Goal: Consume media (video, audio)

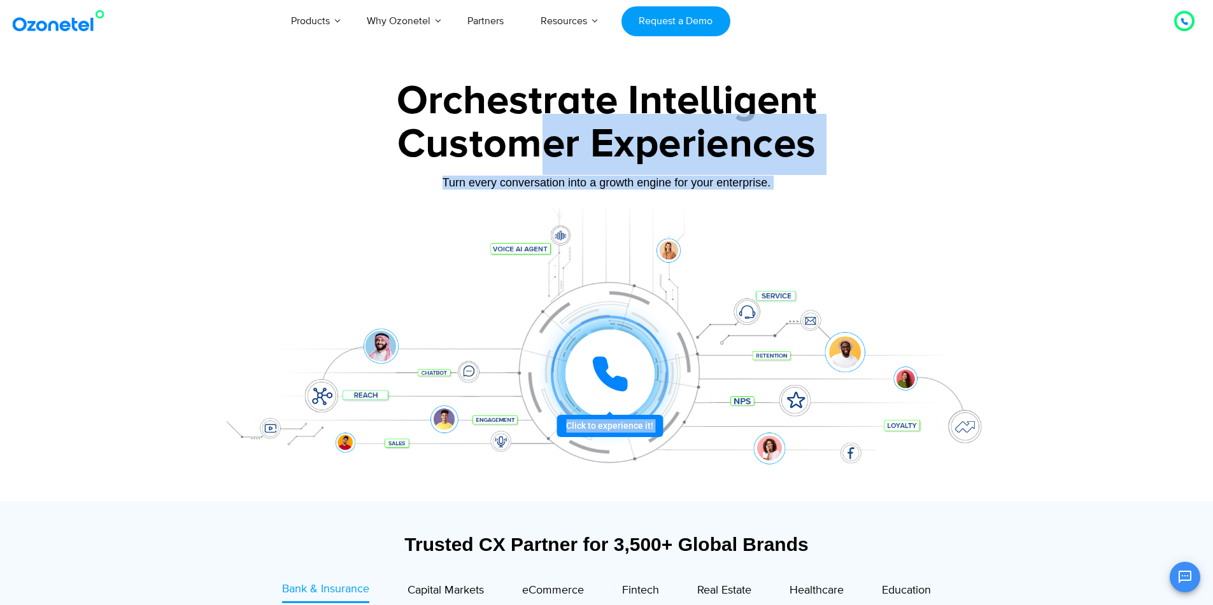
drag, startPoint x: 375, startPoint y: 343, endPoint x: 439, endPoint y: 278, distance: 91.8
click at [525, 167] on div "Orchestrate Intelligent Customer Experiences Turn every conversation into a gro…" at bounding box center [607, 291] width 796 height 421
click at [282, 309] on div "Click to experience it! Call in progress... 1 2 3 4 5 6 7 8 9 # 0" at bounding box center [607, 349] width 796 height 216
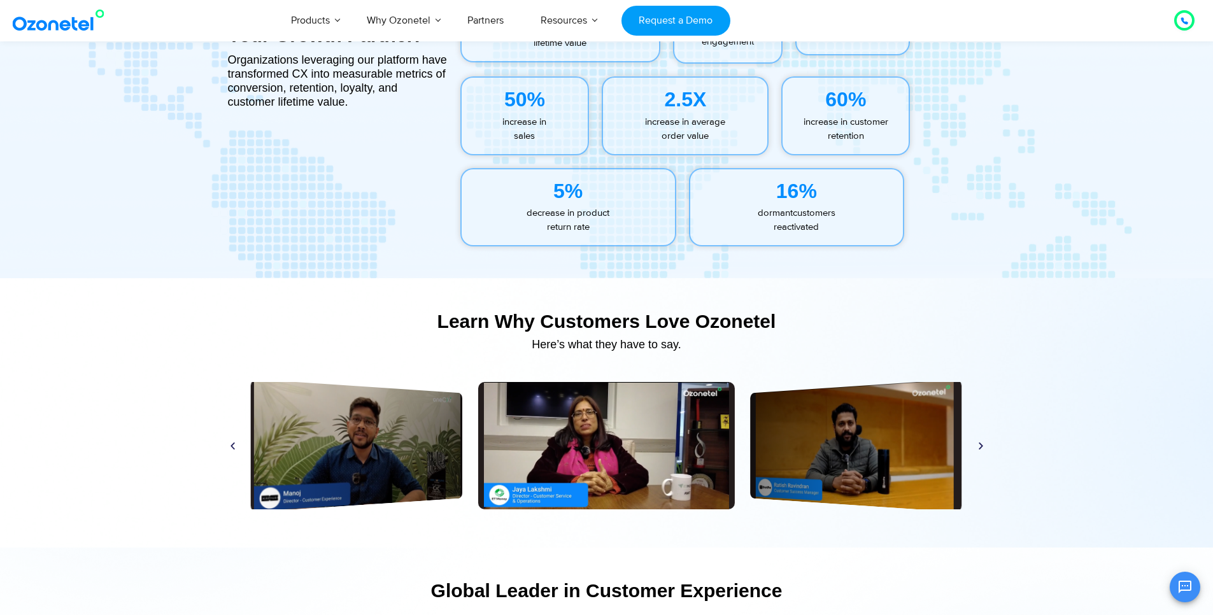
scroll to position [5799, 0]
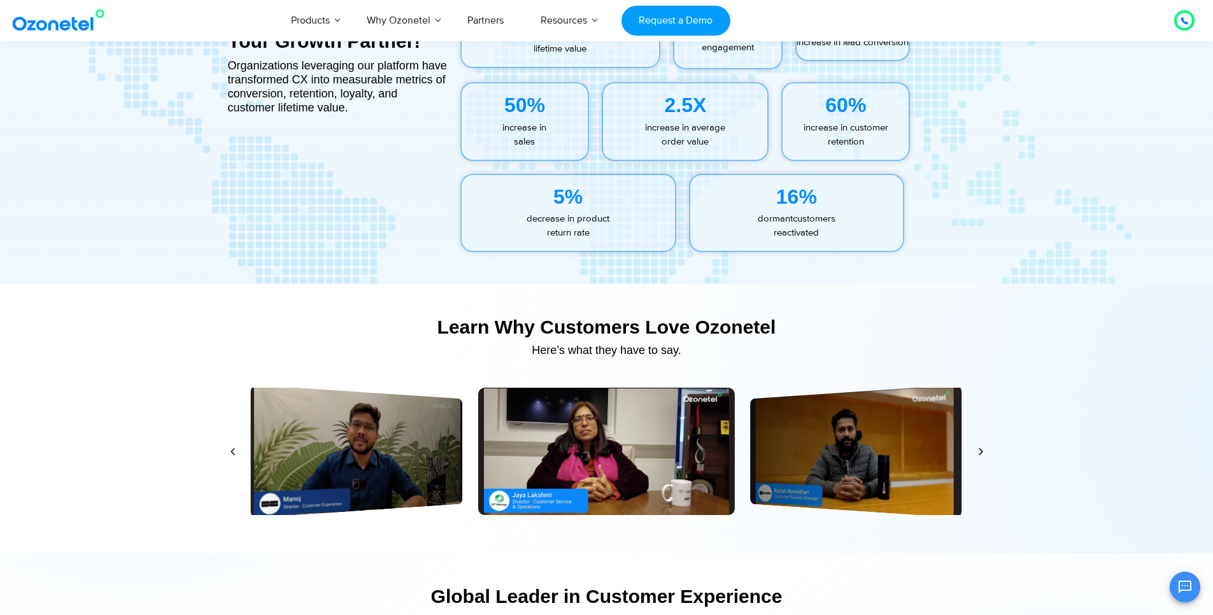
click at [978, 456] on div "Play Play Play Play Play Play Play Play Play Play Play Play" at bounding box center [607, 451] width 770 height 127
click at [979, 453] on icon "Next slide" at bounding box center [981, 451] width 10 height 10
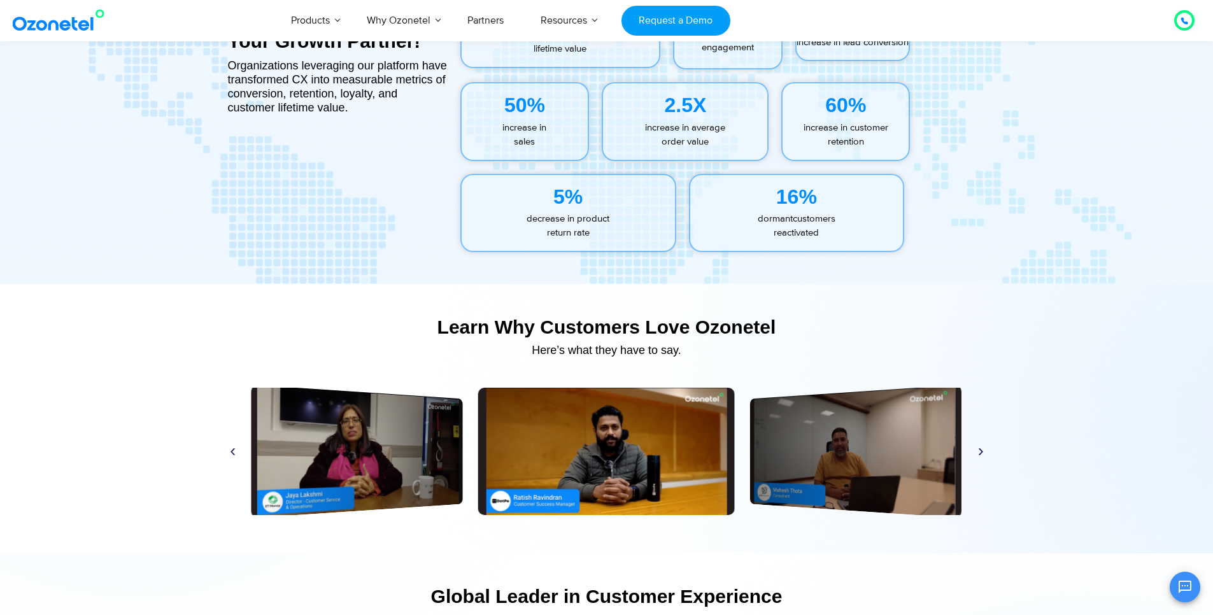
click at [979, 453] on icon "Next slide" at bounding box center [981, 451] width 10 height 10
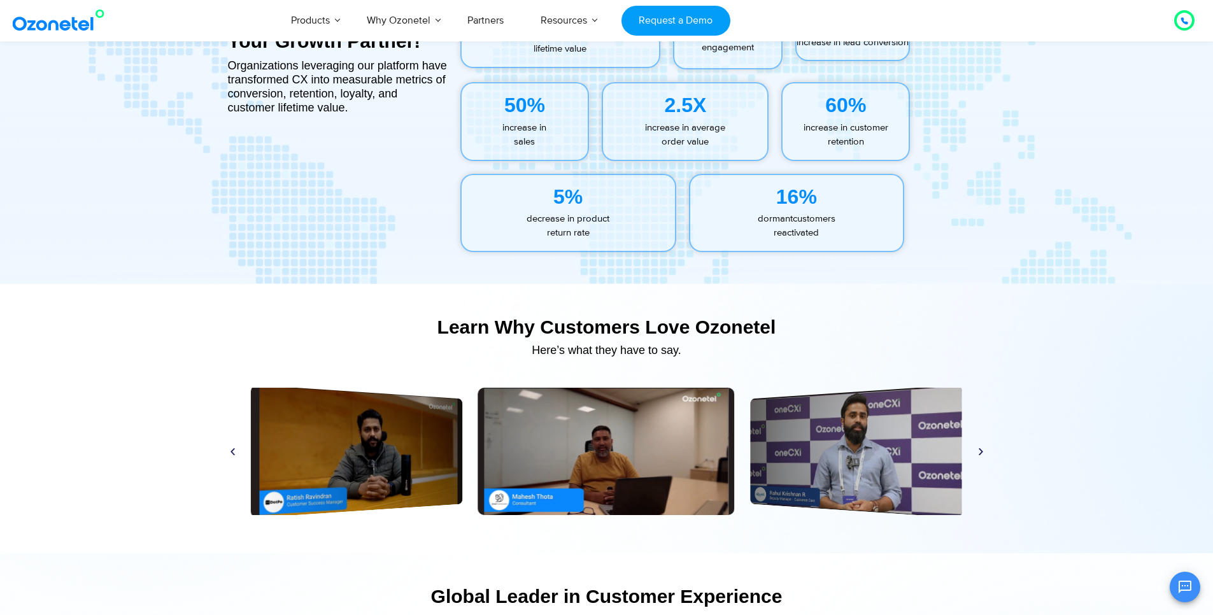
click at [979, 453] on icon "Next slide" at bounding box center [981, 451] width 10 height 10
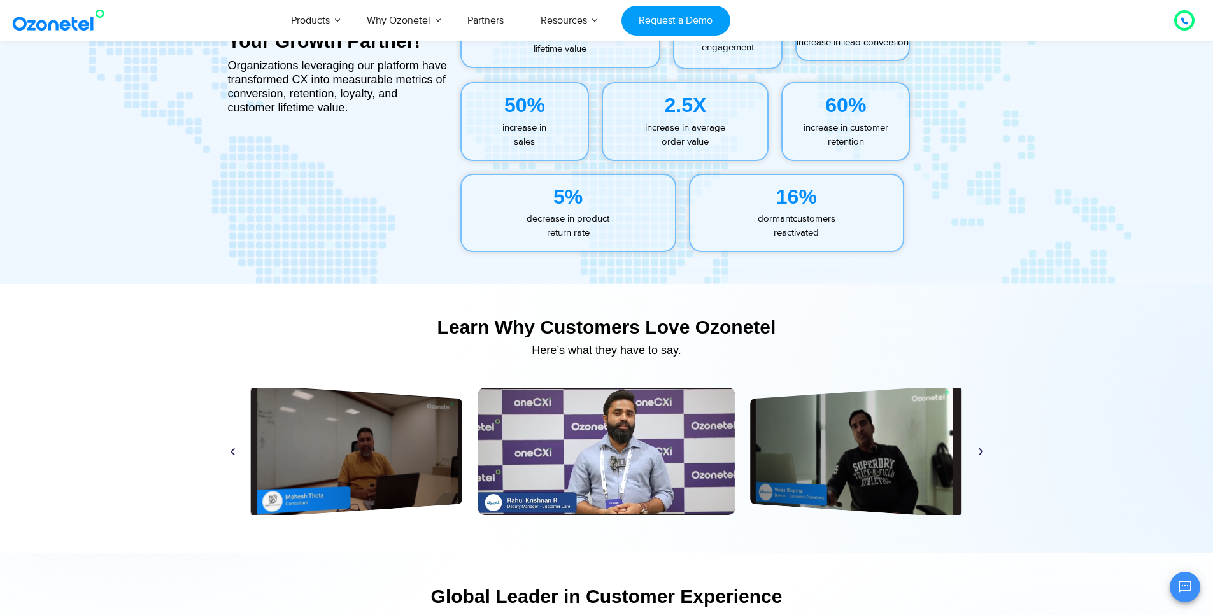
click at [979, 453] on icon "Next slide" at bounding box center [981, 451] width 10 height 10
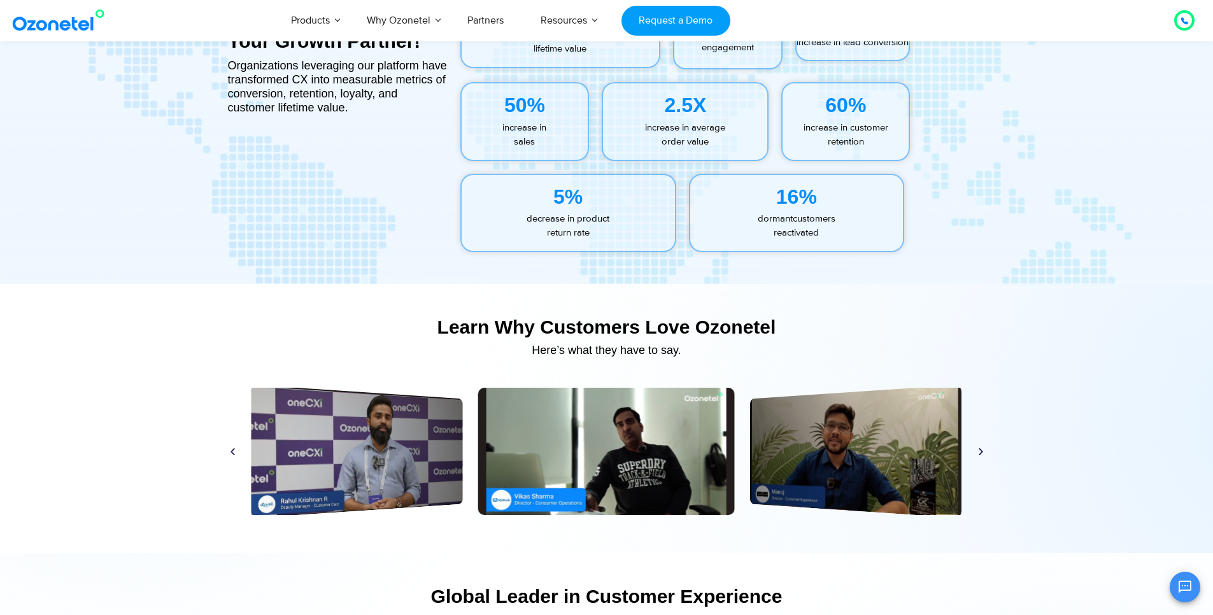
click at [979, 453] on icon "Next slide" at bounding box center [981, 451] width 10 height 10
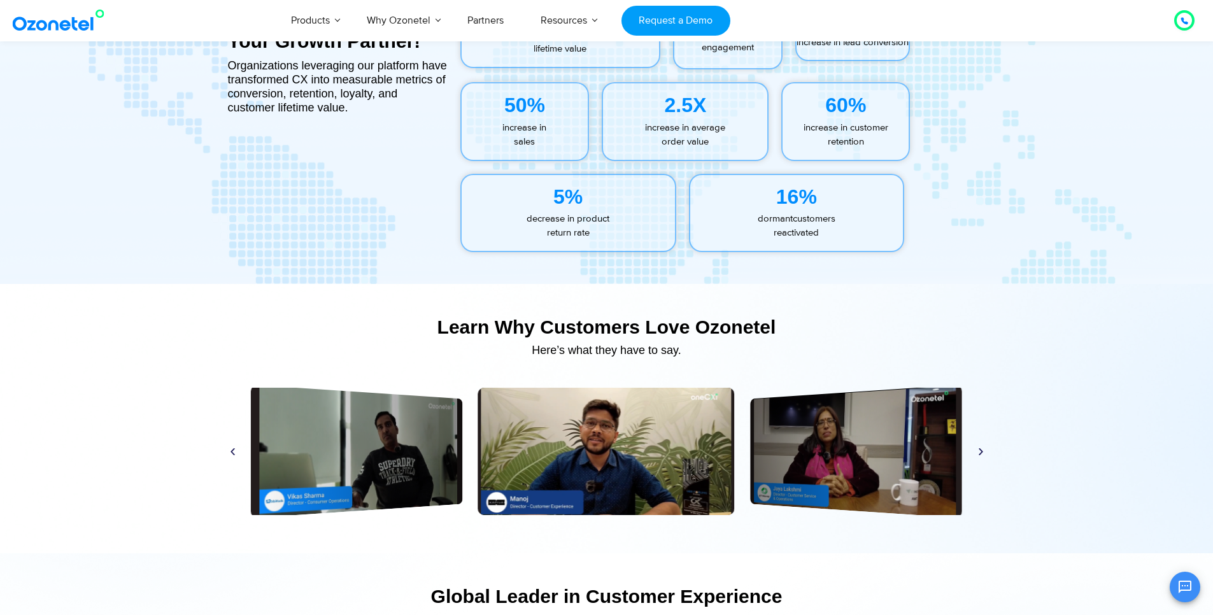
click at [979, 453] on icon "Next slide" at bounding box center [981, 451] width 10 height 10
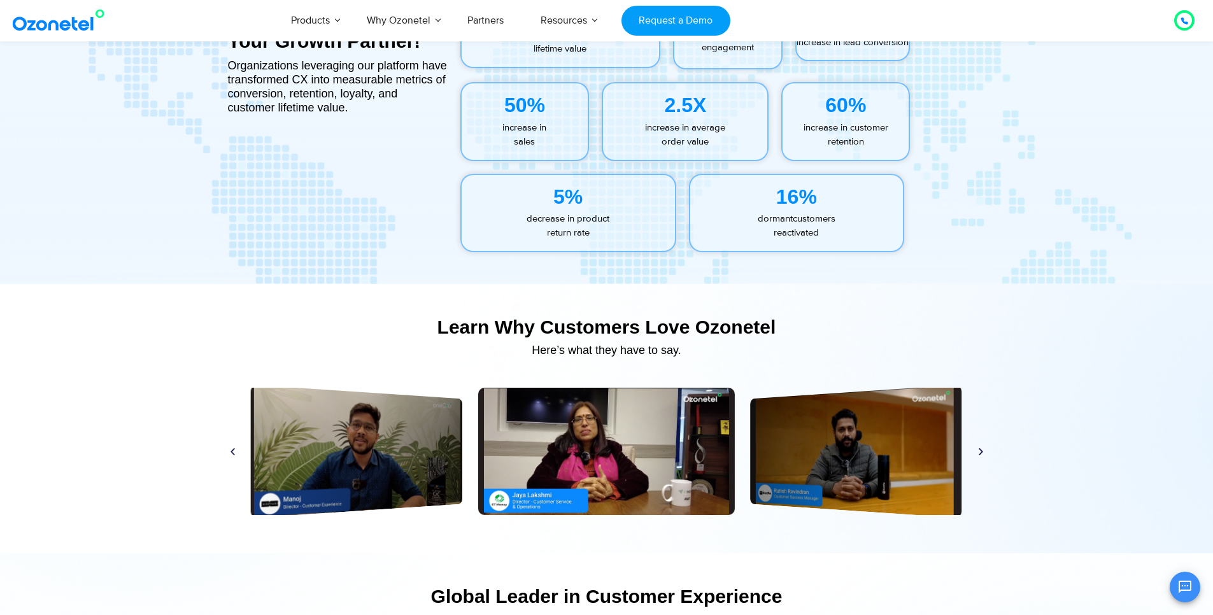
click at [979, 453] on icon "Next slide" at bounding box center [981, 451] width 10 height 10
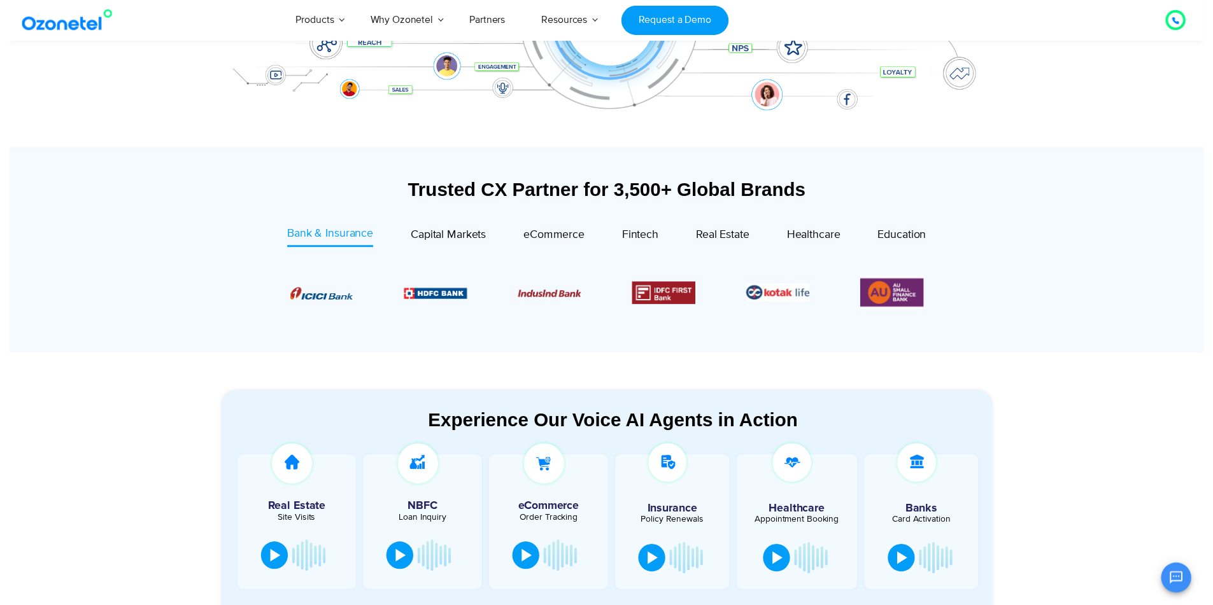
scroll to position [0, 0]
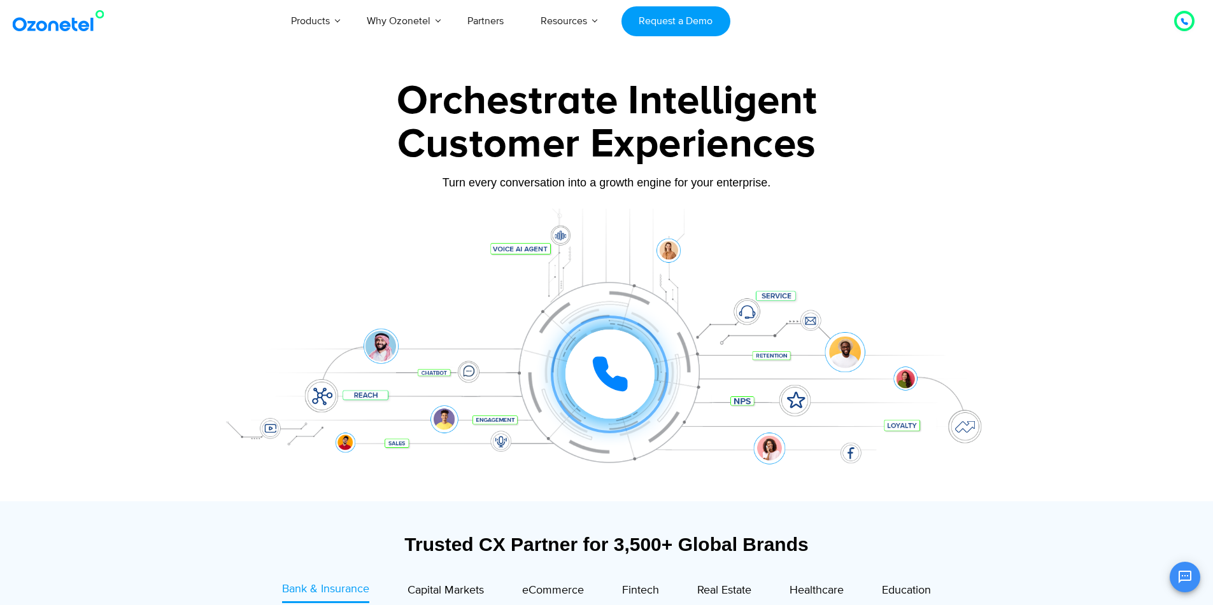
click at [1179, 27] on div at bounding box center [1184, 21] width 20 height 20
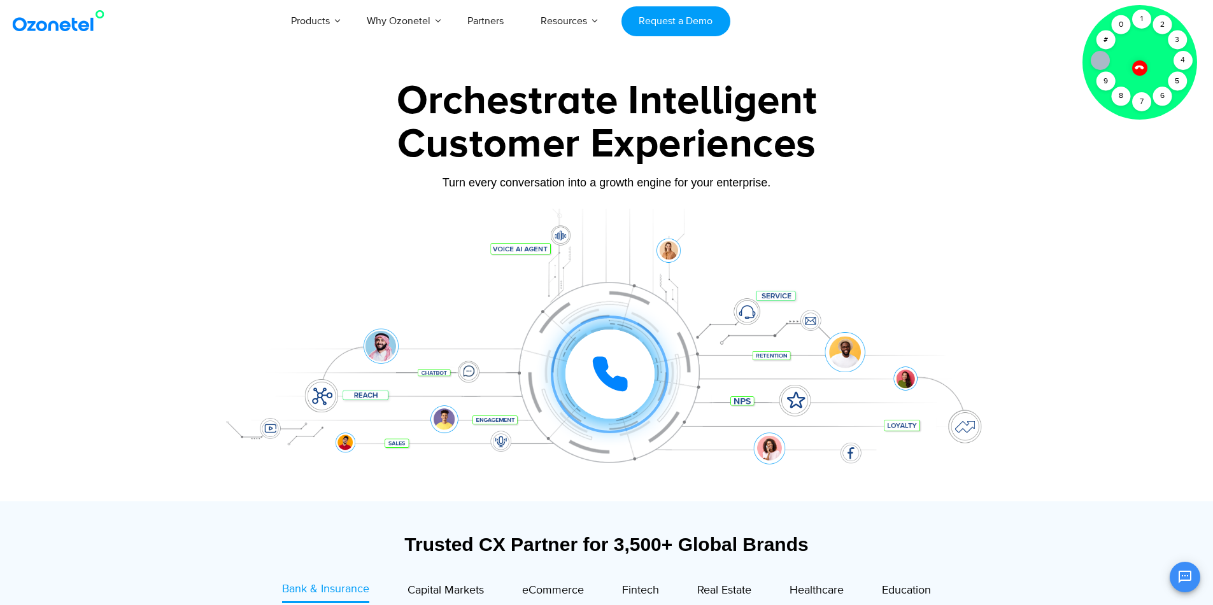
click at [1013, 136] on div "Orchestrate Intelligent Customer Experiences Turn every conversation into a gro…" at bounding box center [606, 291] width 815 height 421
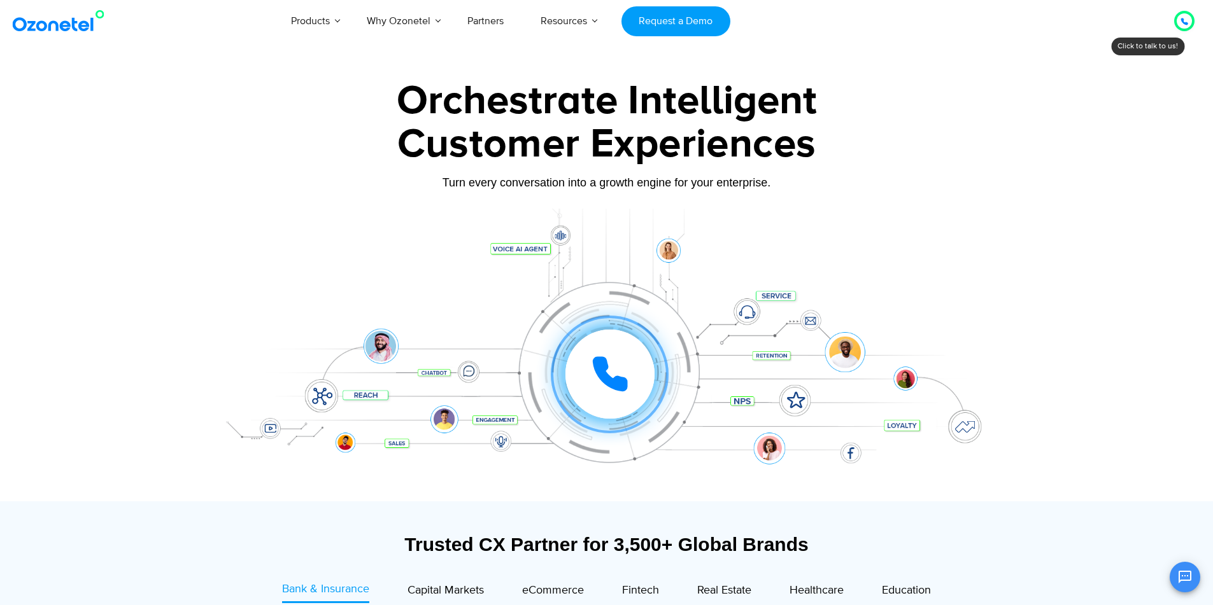
click at [1187, 18] on icon at bounding box center [1184, 22] width 8 height 8
click at [1184, 15] on div at bounding box center [1184, 20] width 8 height 15
